Goal: Navigation & Orientation: Find specific page/section

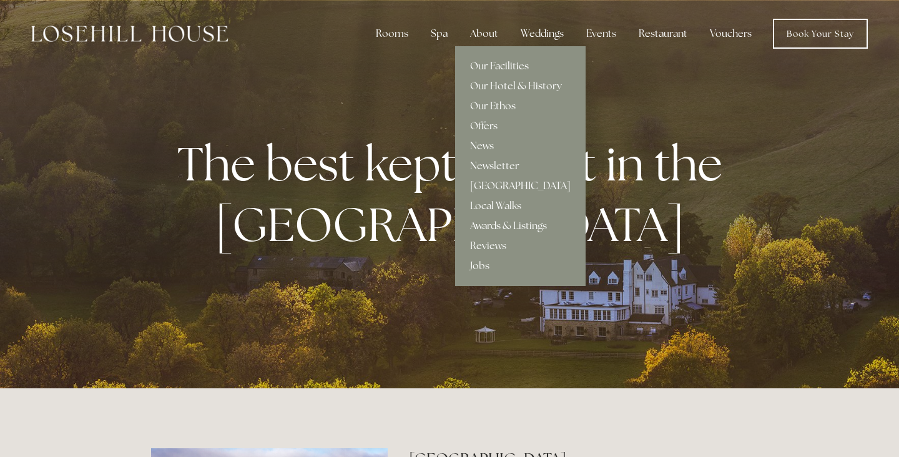
click at [500, 64] on link "Our Facilities" at bounding box center [520, 66] width 131 height 20
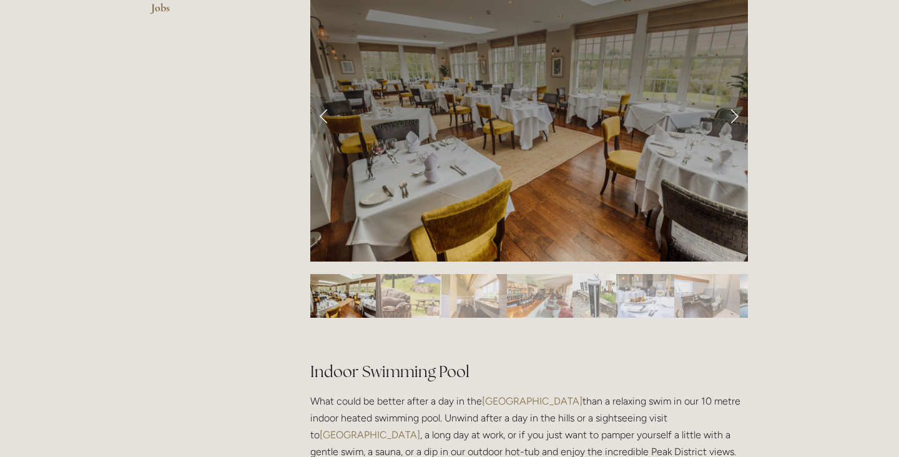
scroll to position [572, 0]
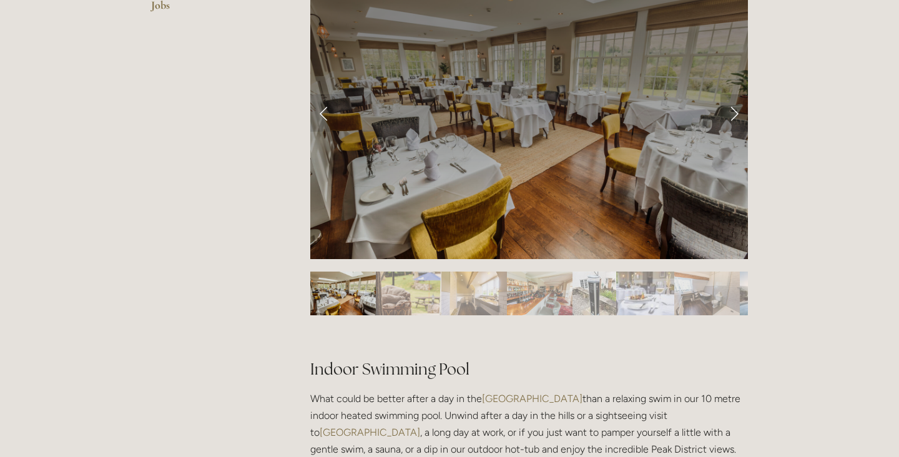
click at [734, 105] on link "Next Slide" at bounding box center [734, 112] width 27 height 37
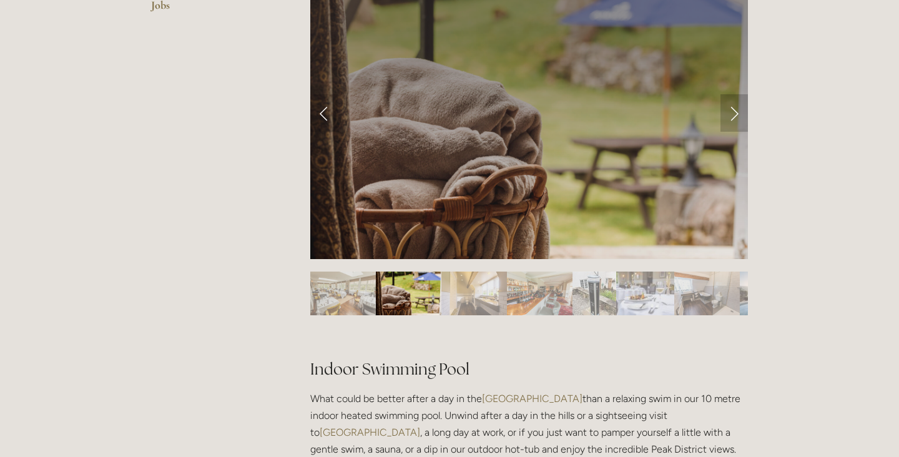
click at [734, 105] on link "Next Slide" at bounding box center [734, 112] width 27 height 37
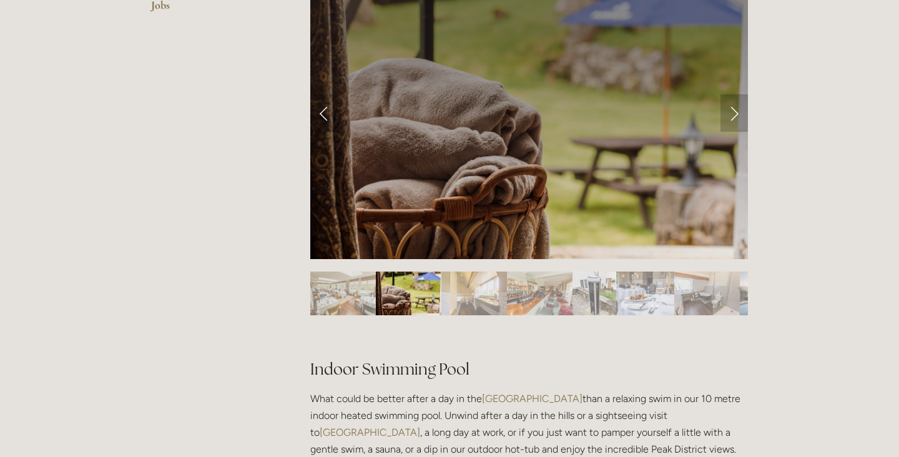
click at [734, 105] on link "Next Slide" at bounding box center [734, 112] width 27 height 37
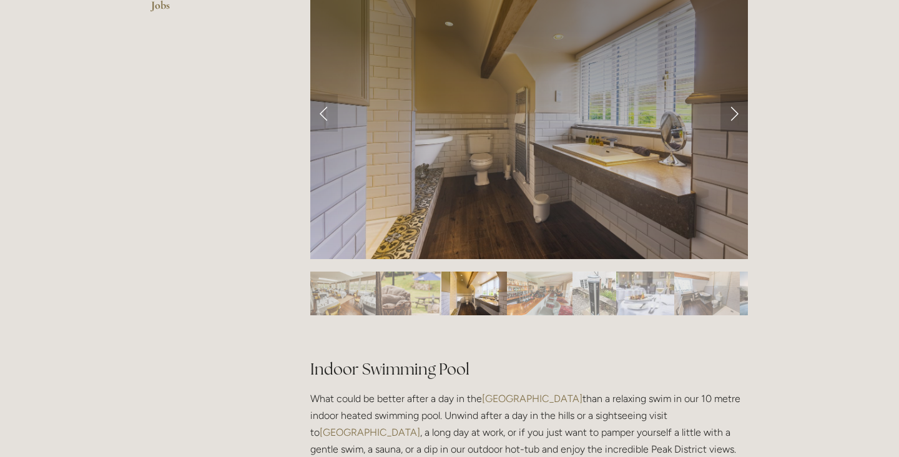
click at [729, 104] on link "Next Slide" at bounding box center [734, 112] width 27 height 37
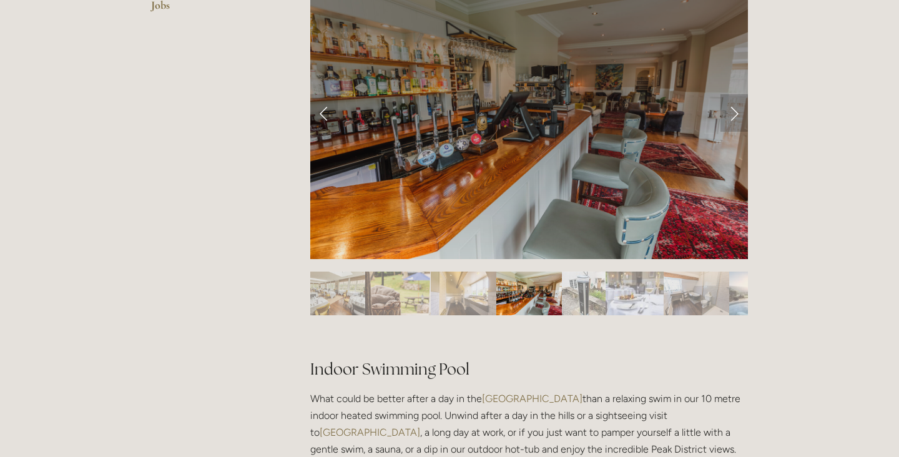
click at [729, 104] on link "Next Slide" at bounding box center [734, 112] width 27 height 37
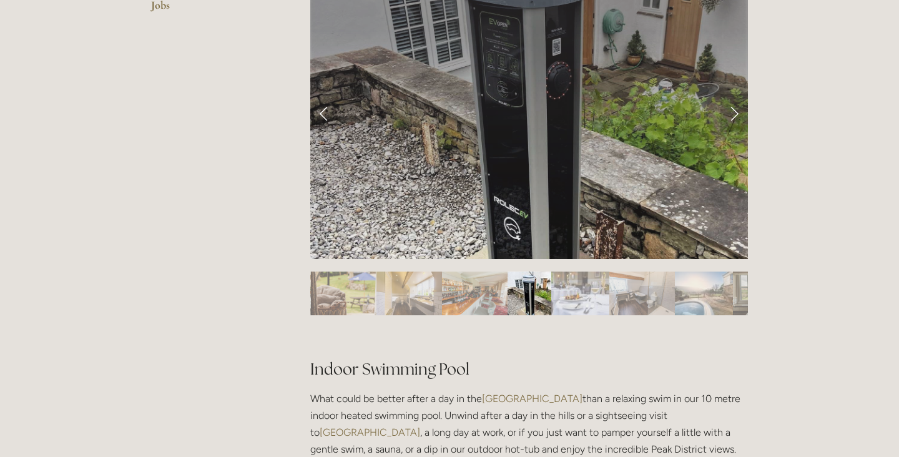
click at [729, 104] on link "Next Slide" at bounding box center [734, 112] width 27 height 37
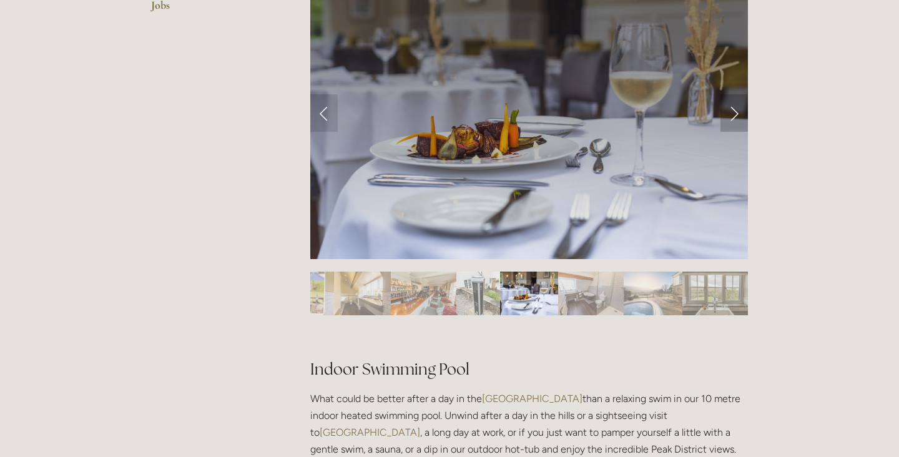
click at [729, 104] on link "Next Slide" at bounding box center [734, 112] width 27 height 37
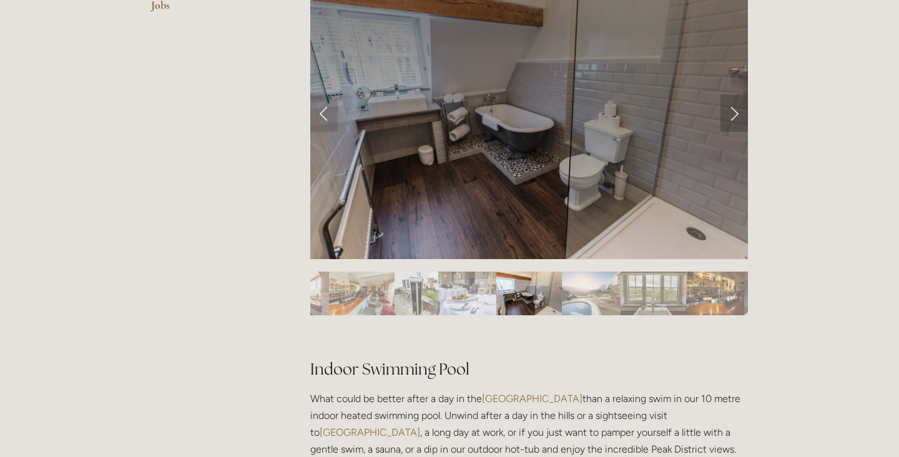
click at [729, 104] on link "Next Slide" at bounding box center [734, 112] width 27 height 37
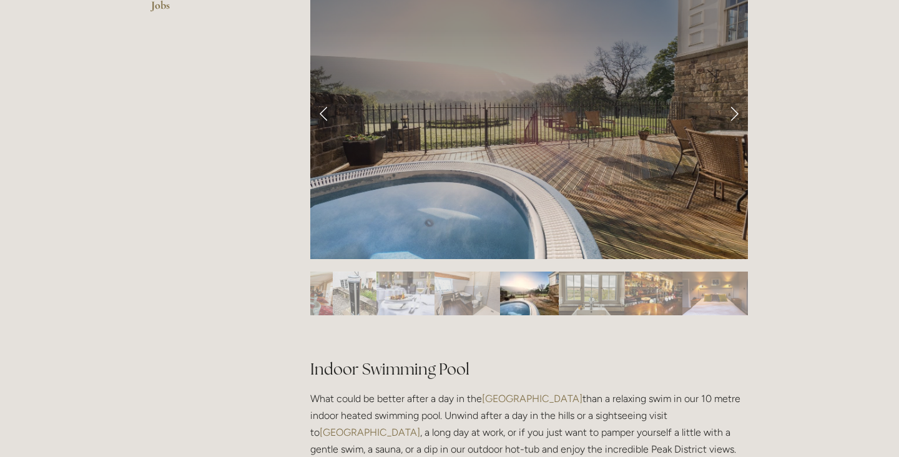
click at [729, 104] on link "Next Slide" at bounding box center [734, 112] width 27 height 37
click at [731, 117] on link "Next Slide" at bounding box center [734, 112] width 27 height 37
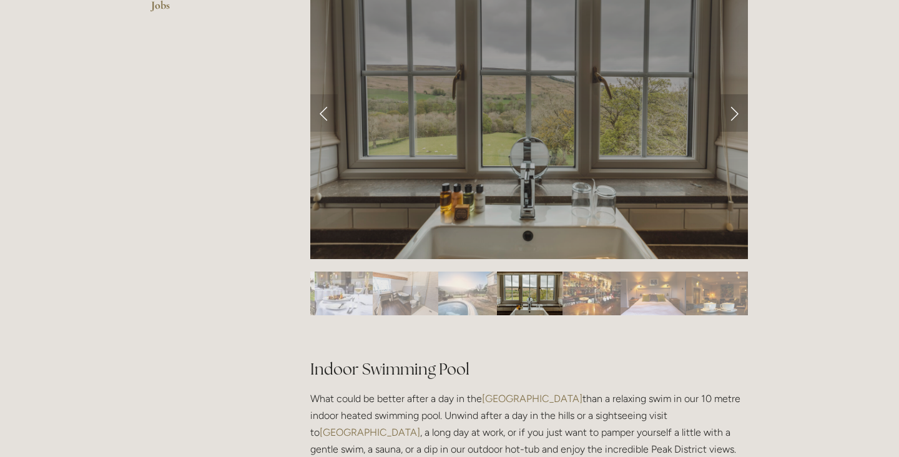
click at [731, 117] on link "Next Slide" at bounding box center [734, 112] width 27 height 37
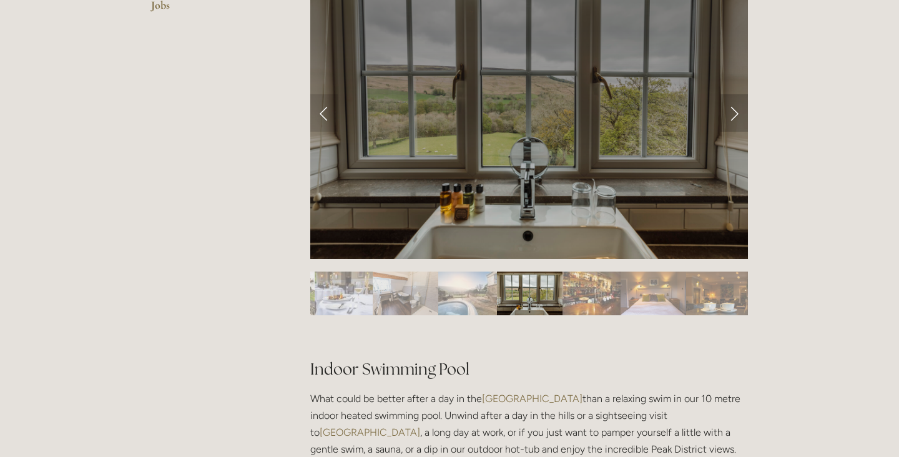
click at [731, 117] on link "Next Slide" at bounding box center [734, 112] width 27 height 37
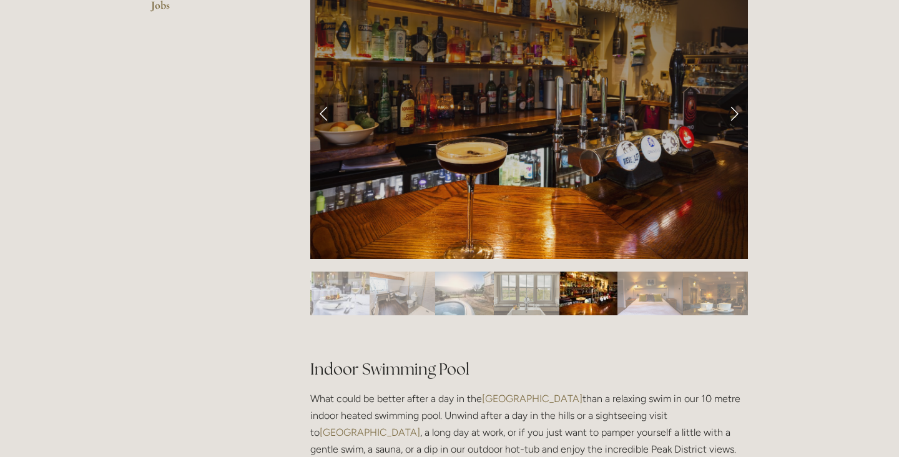
click at [731, 117] on link "Next Slide" at bounding box center [734, 112] width 27 height 37
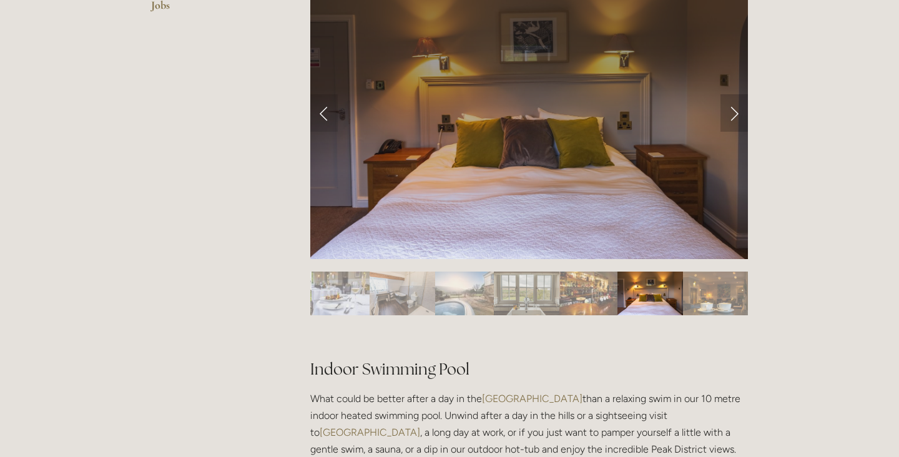
click at [731, 117] on link "Next Slide" at bounding box center [734, 112] width 27 height 37
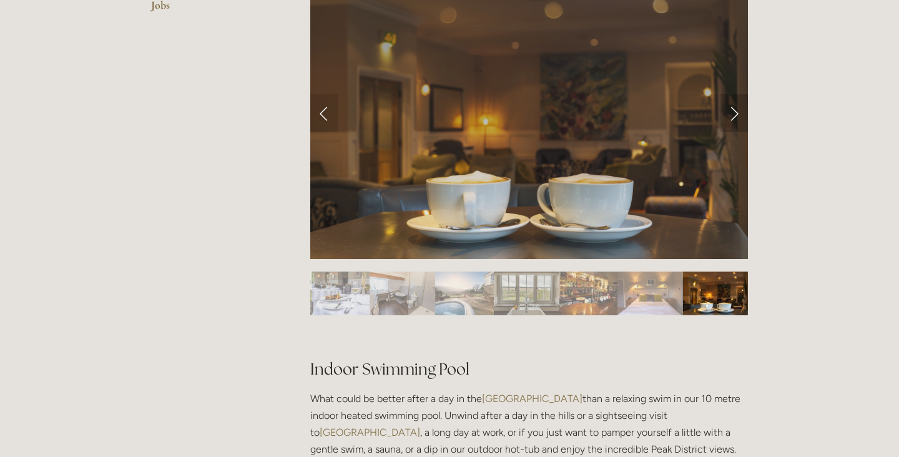
click at [731, 117] on link "Next Slide" at bounding box center [734, 112] width 27 height 37
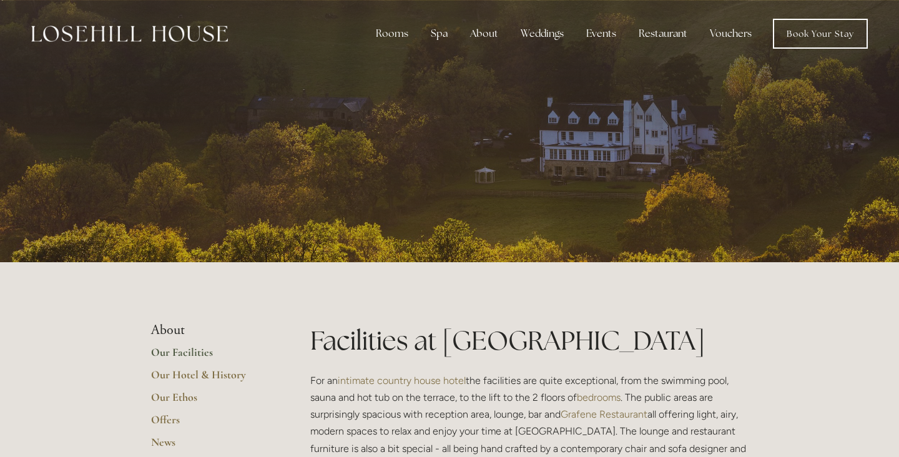
scroll to position [0, 0]
